Goal: Task Accomplishment & Management: Use online tool/utility

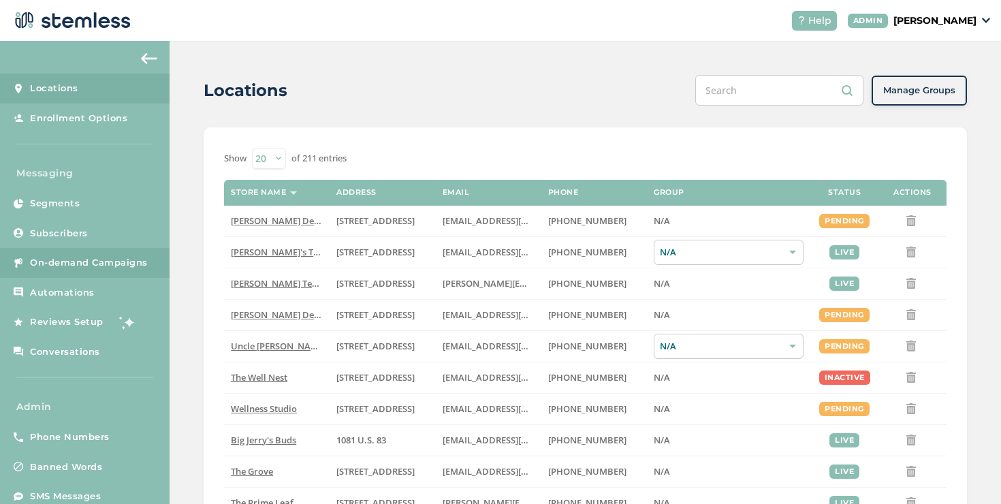
click at [111, 259] on span "On-demand Campaigns" at bounding box center [89, 263] width 118 height 14
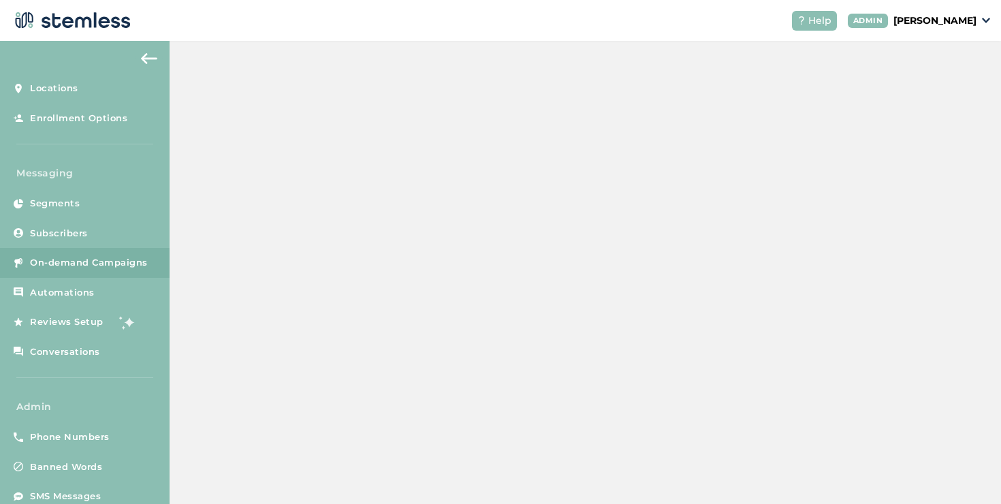
click at [111, 259] on span "On-demand Campaigns" at bounding box center [89, 263] width 118 height 14
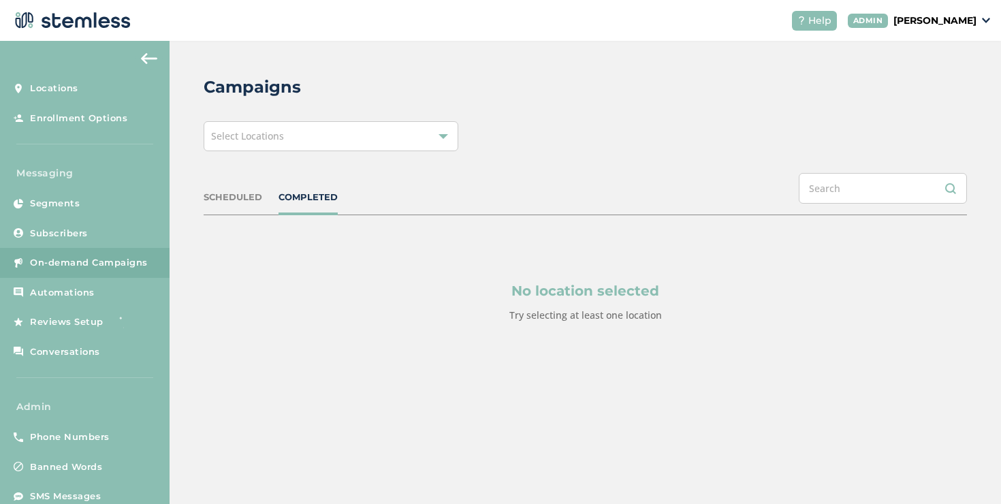
click at [316, 139] on div "Select Locations" at bounding box center [331, 136] width 255 height 30
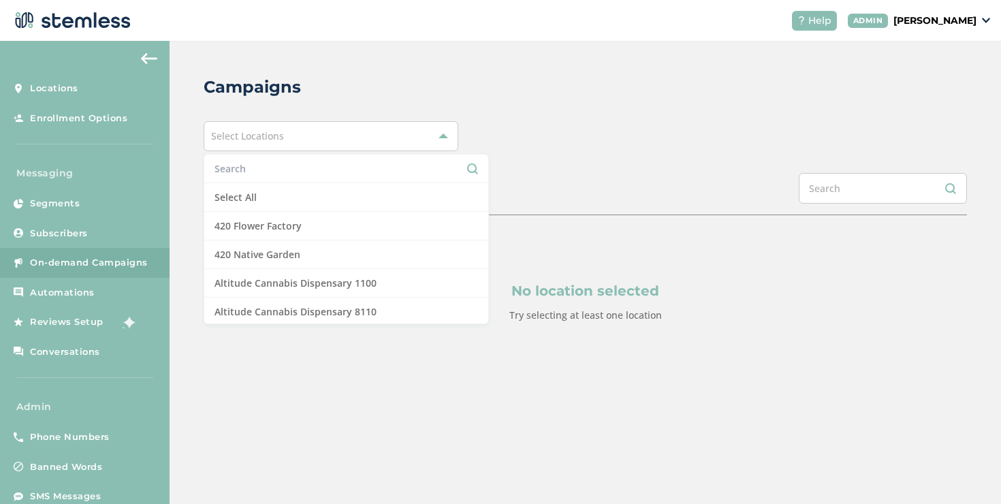
click at [281, 183] on li at bounding box center [346, 169] width 284 height 29
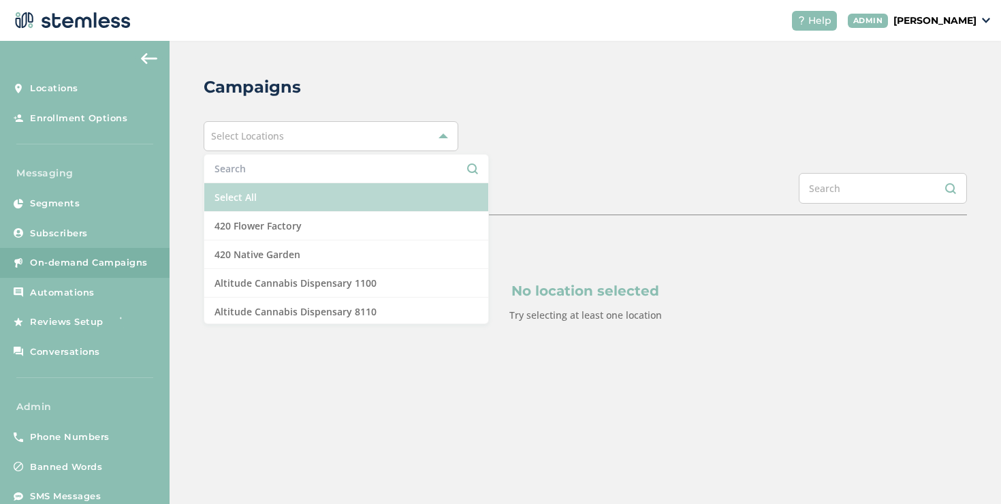
click at [276, 193] on li "Select All" at bounding box center [346, 197] width 284 height 29
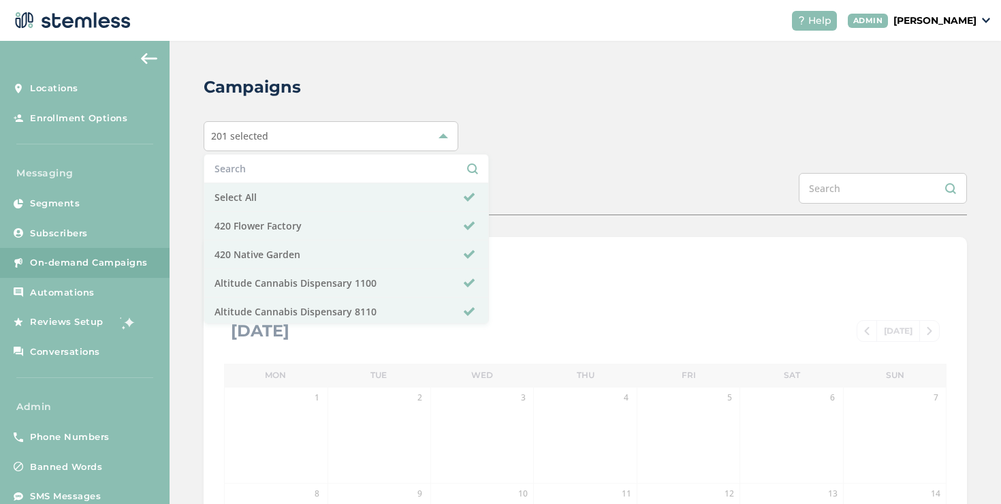
click at [497, 141] on div "201 selected Select All 420 Flower Factory 420 Native Garden Altitude Cannabis …" at bounding box center [586, 136] width 764 height 30
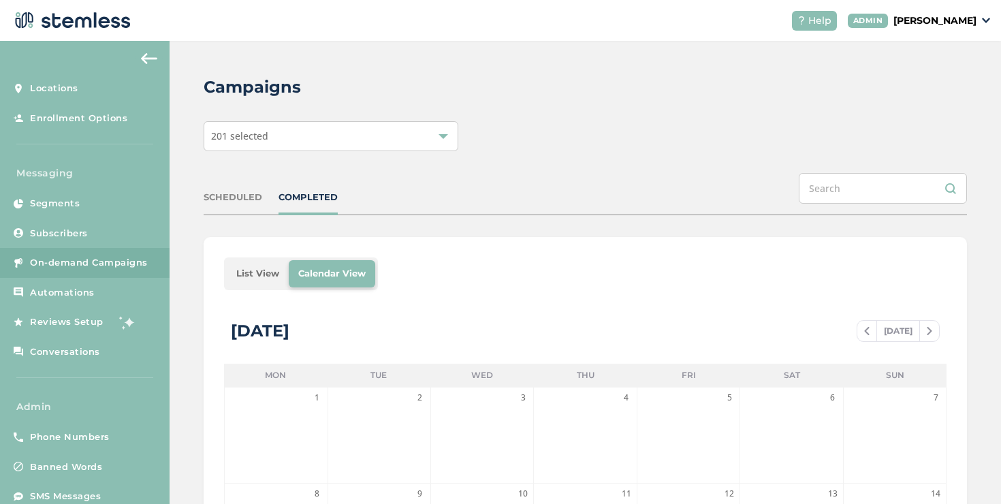
click at [248, 272] on li "List View" at bounding box center [258, 273] width 62 height 27
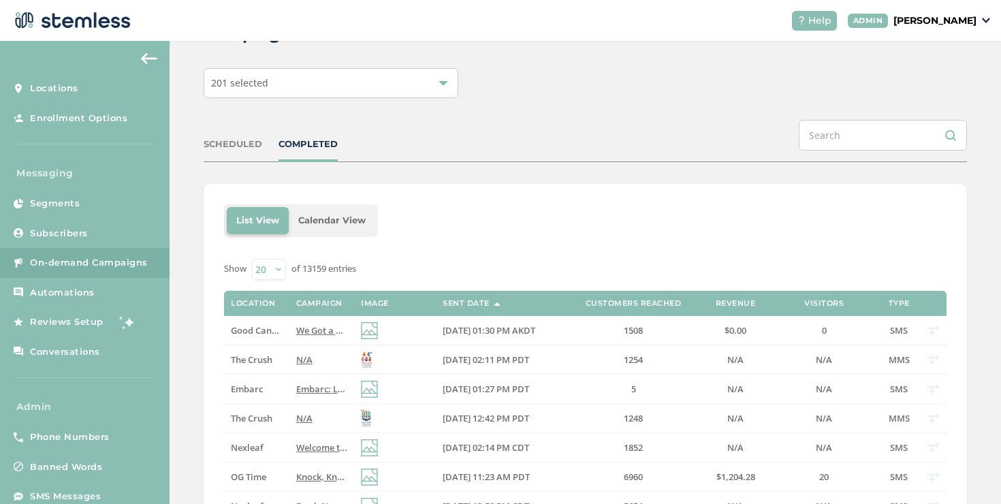
scroll to position [81, 0]
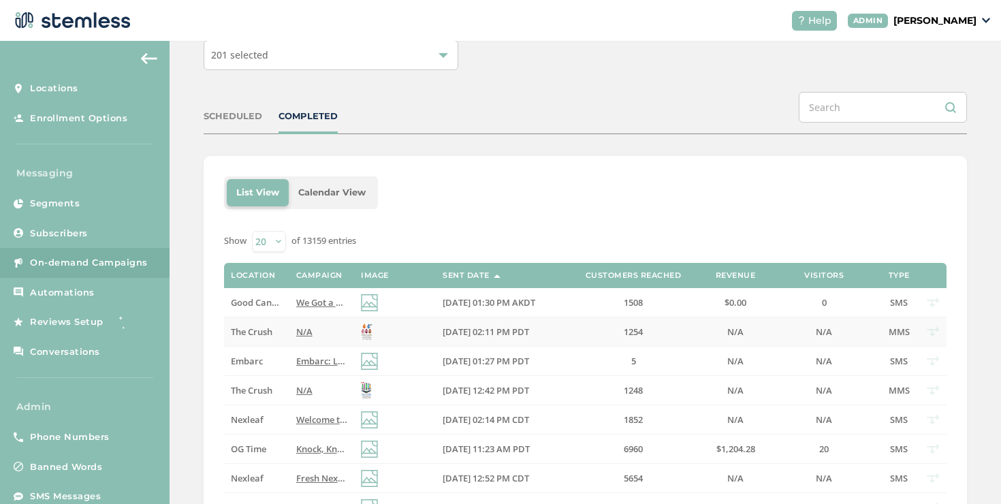
click at [318, 330] on label "N/A" at bounding box center [321, 332] width 51 height 12
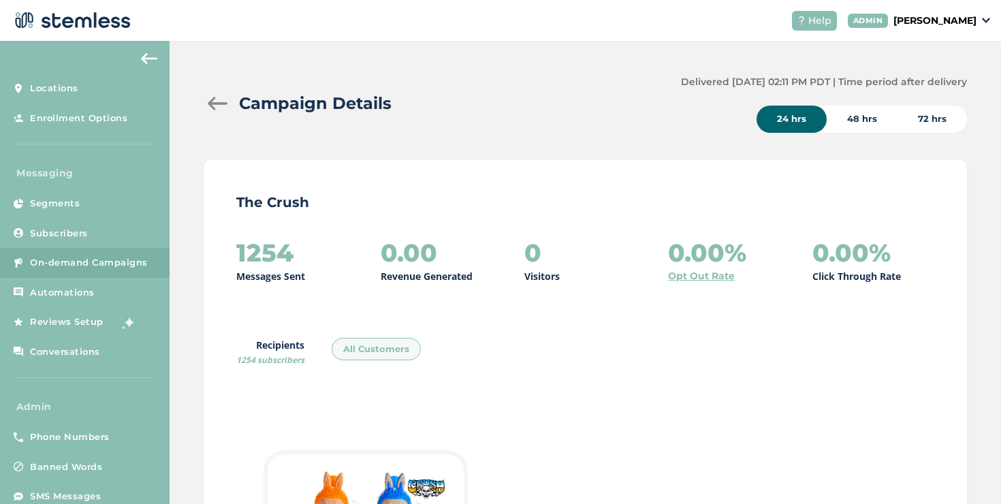
click at [216, 103] on div at bounding box center [217, 104] width 27 height 14
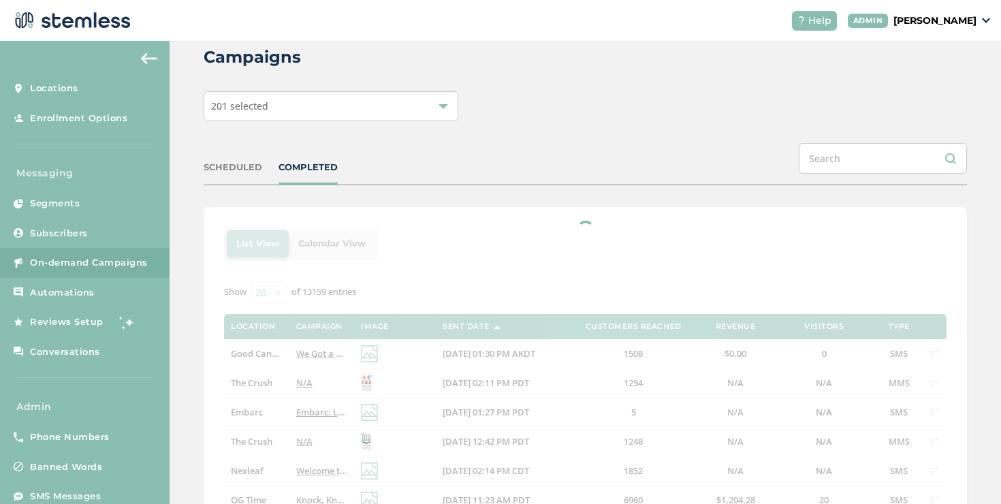
scroll to position [76, 0]
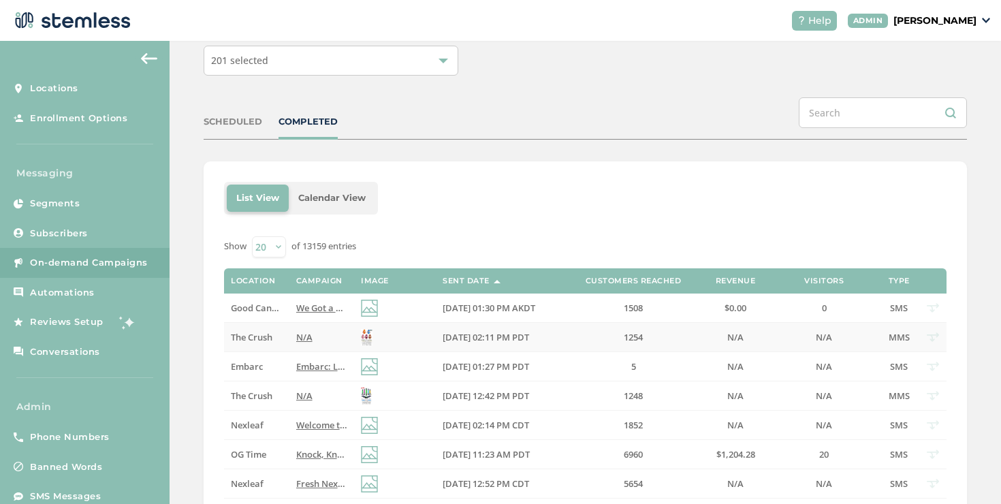
click at [336, 342] on label "N/A" at bounding box center [321, 338] width 51 height 12
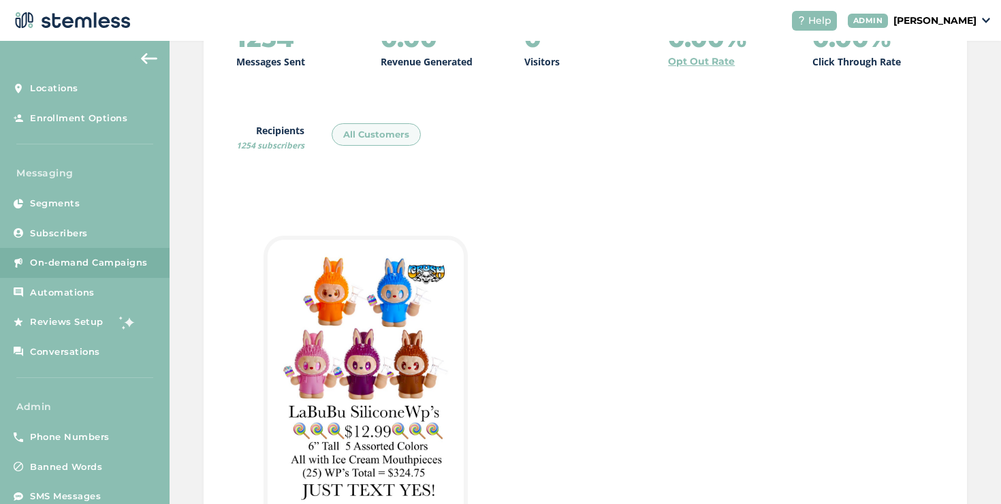
scroll to position [461, 0]
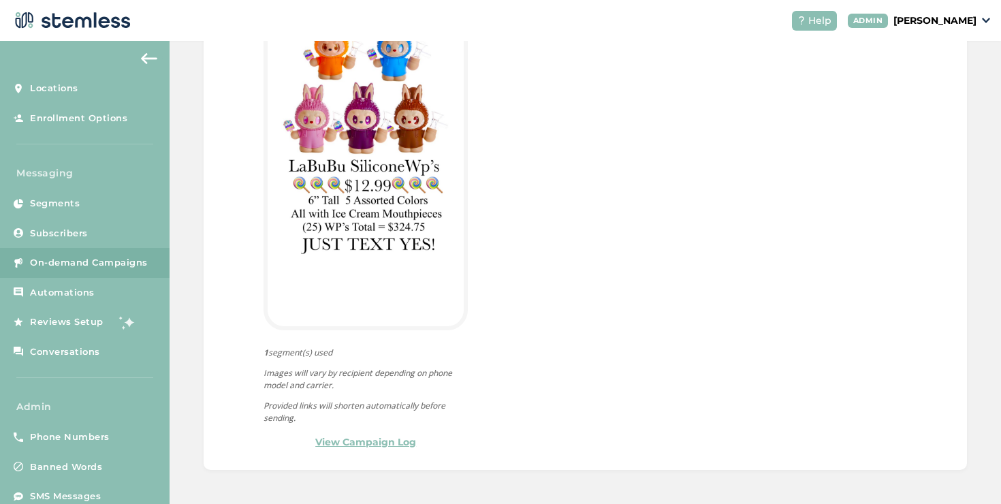
click at [381, 441] on link "View Campaign Log" at bounding box center [365, 442] width 101 height 14
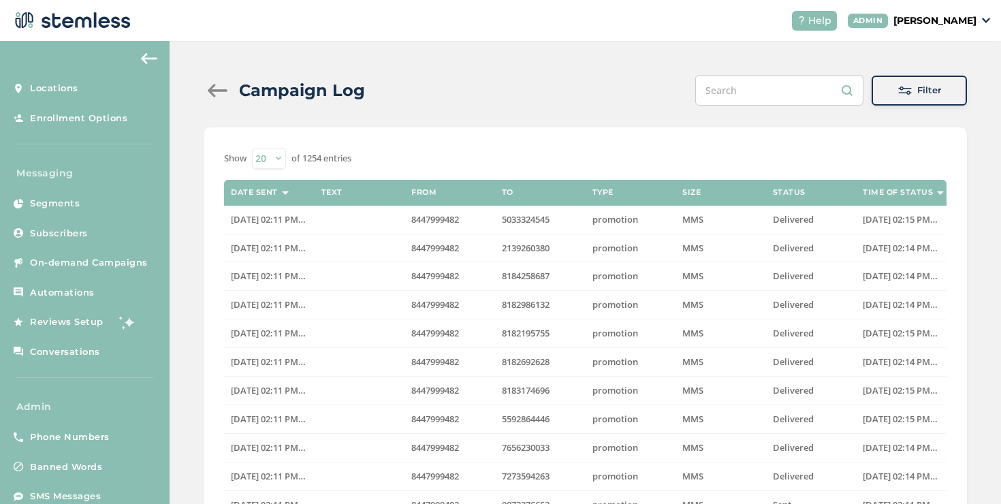
click at [221, 100] on div "Campaign Log" at bounding box center [290, 90] width 172 height 25
click at [217, 92] on div at bounding box center [217, 91] width 27 height 14
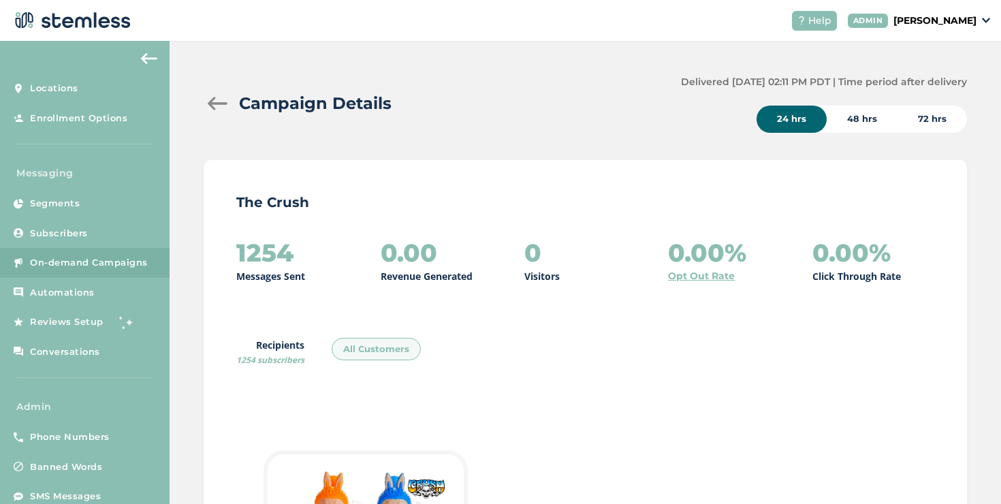
click at [215, 97] on div at bounding box center [217, 104] width 27 height 14
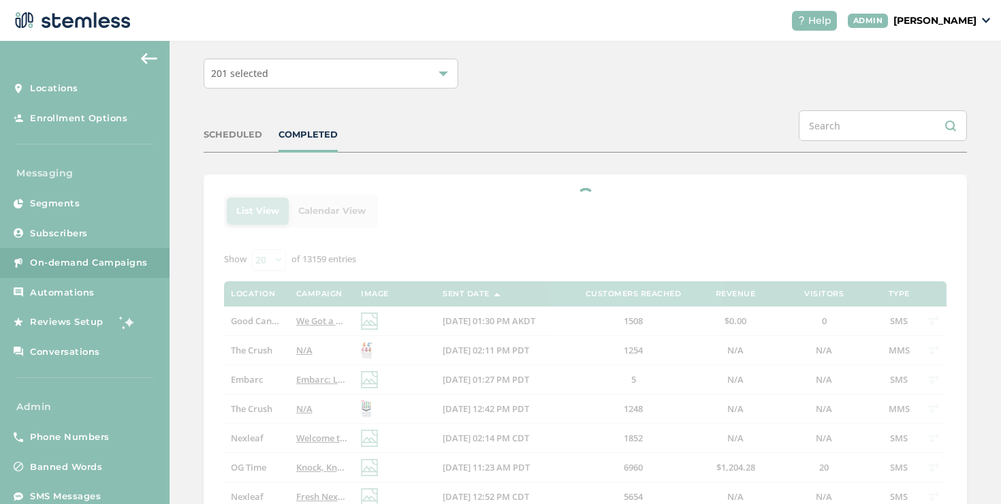
scroll to position [73, 0]
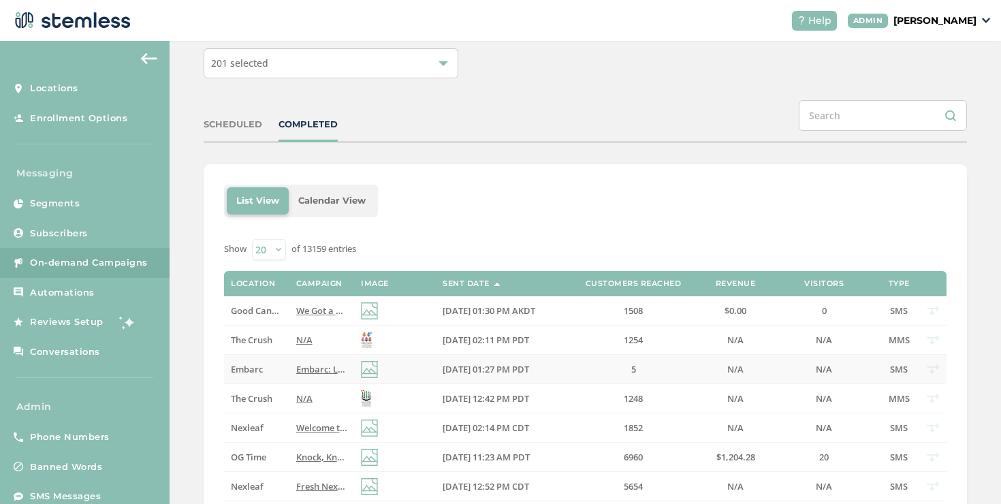
click at [296, 367] on span "Embarc: Limited time offer alert! Get 30% off all online orders at select locat…" at bounding box center [542, 369] width 493 height 12
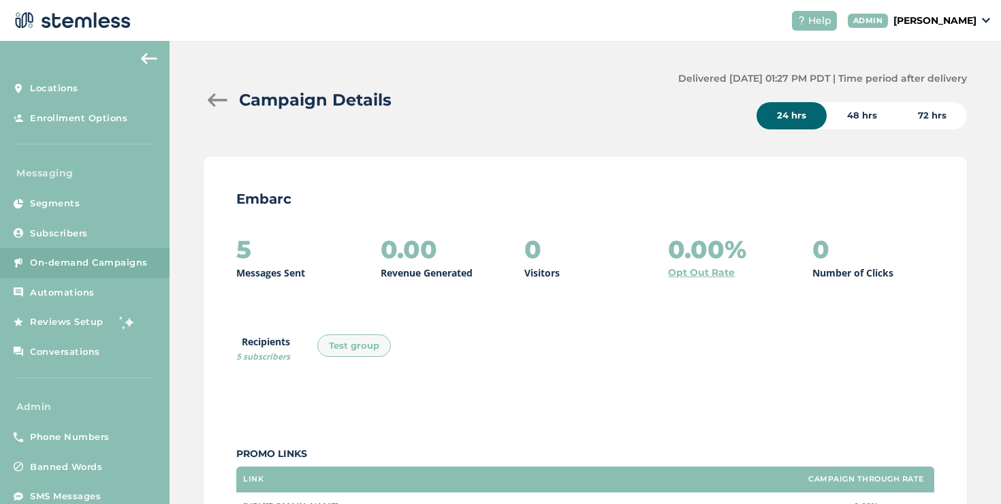
scroll to position [720, 0]
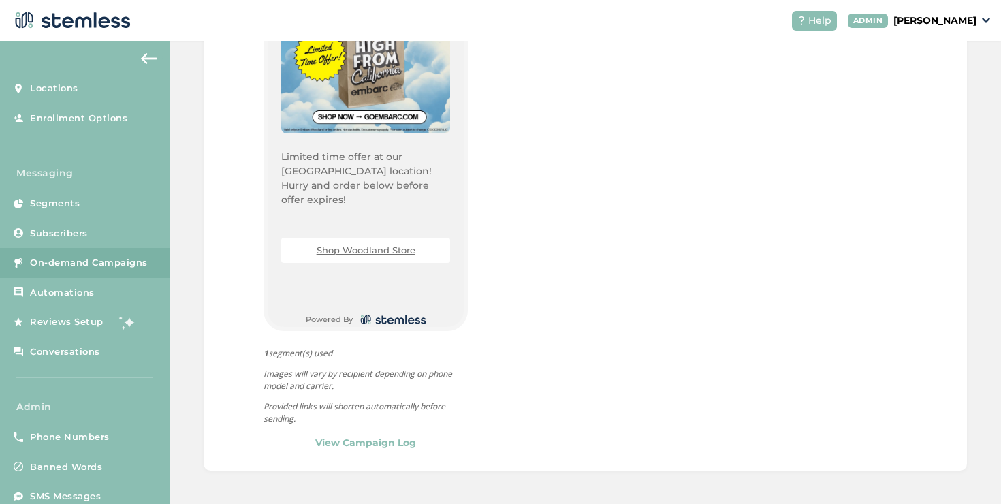
click at [371, 245] on link "Shop Woodland Store" at bounding box center [366, 250] width 99 height 11
click at [390, 433] on div "INTRO MESSAGE LANDING PAGE {Store Logo} {Store Name} Limited time offer at our …" at bounding box center [366, 190] width 204 height 520
click at [387, 441] on link "View Campaign Log" at bounding box center [365, 443] width 101 height 14
